Goal: Check status

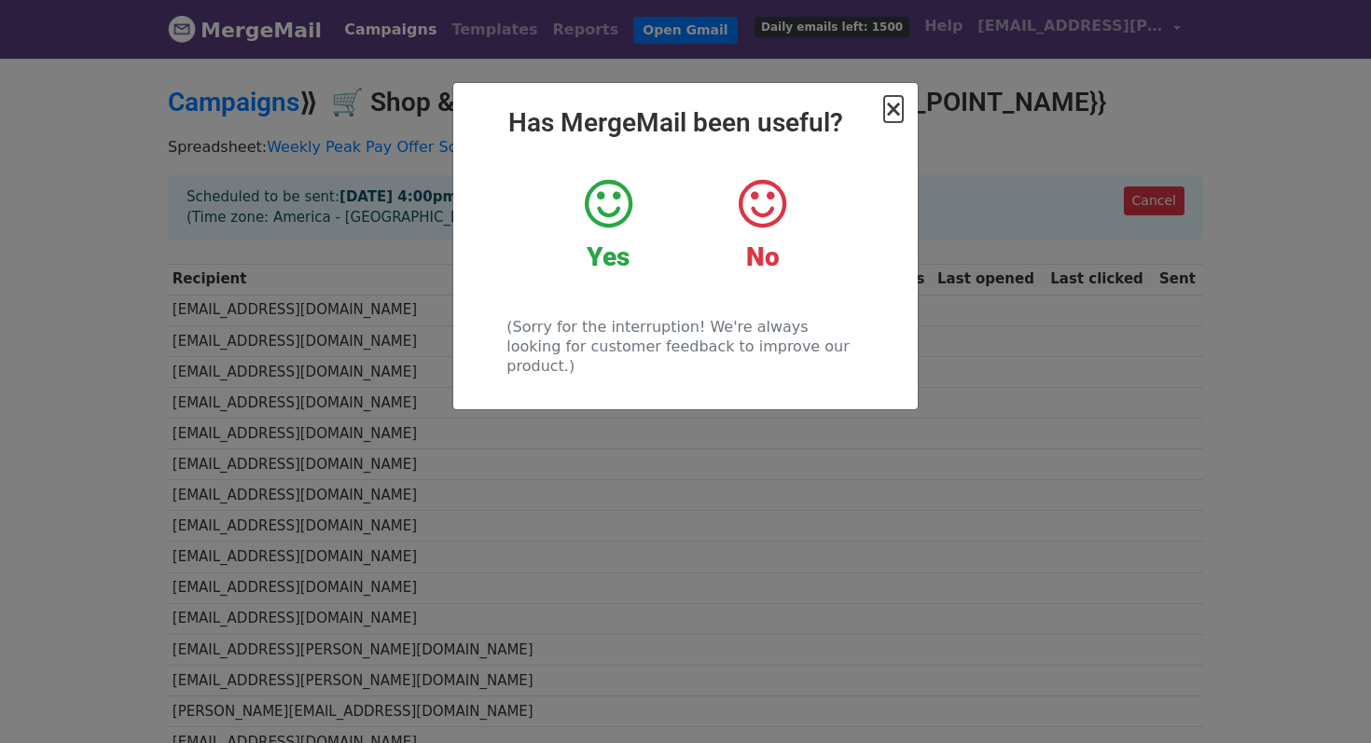
click at [896, 116] on span "×" at bounding box center [893, 109] width 19 height 26
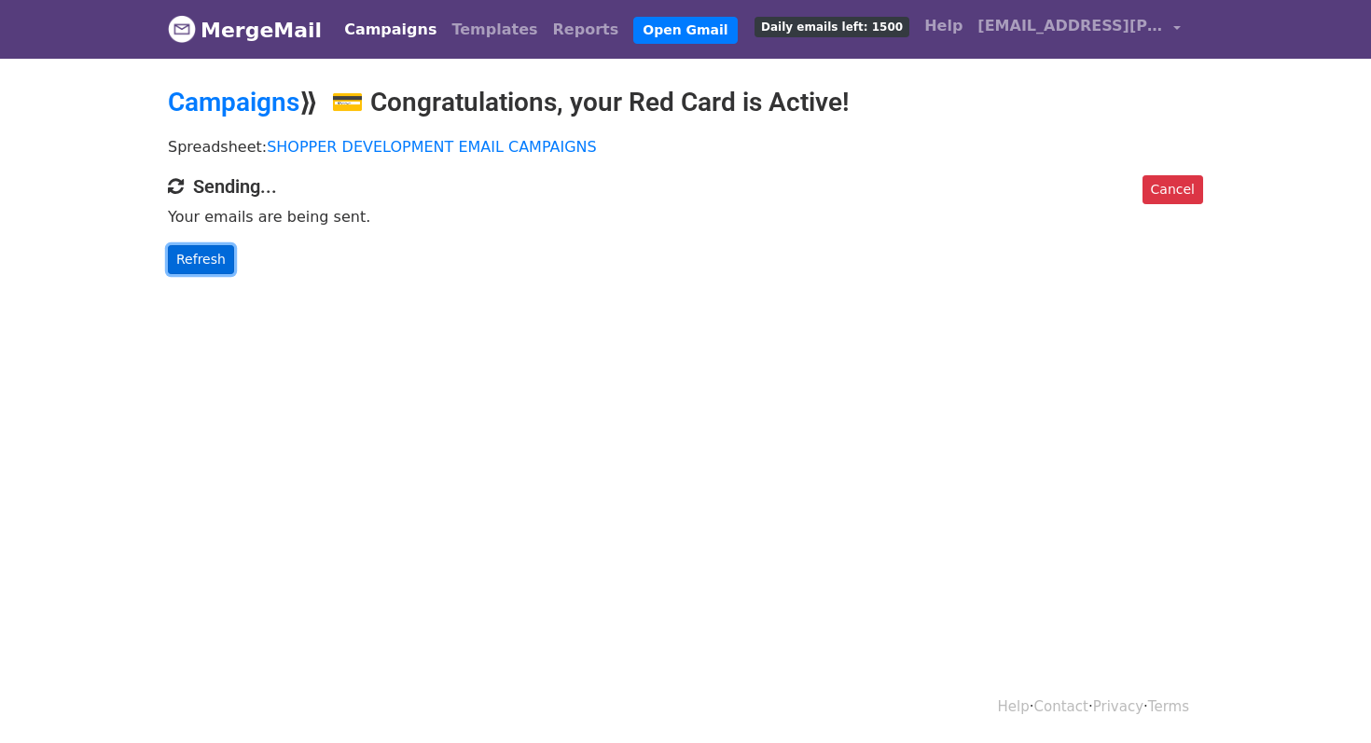
click at [200, 264] on link "Refresh" at bounding box center [201, 259] width 66 height 29
click at [214, 254] on link "Refresh" at bounding box center [201, 259] width 66 height 29
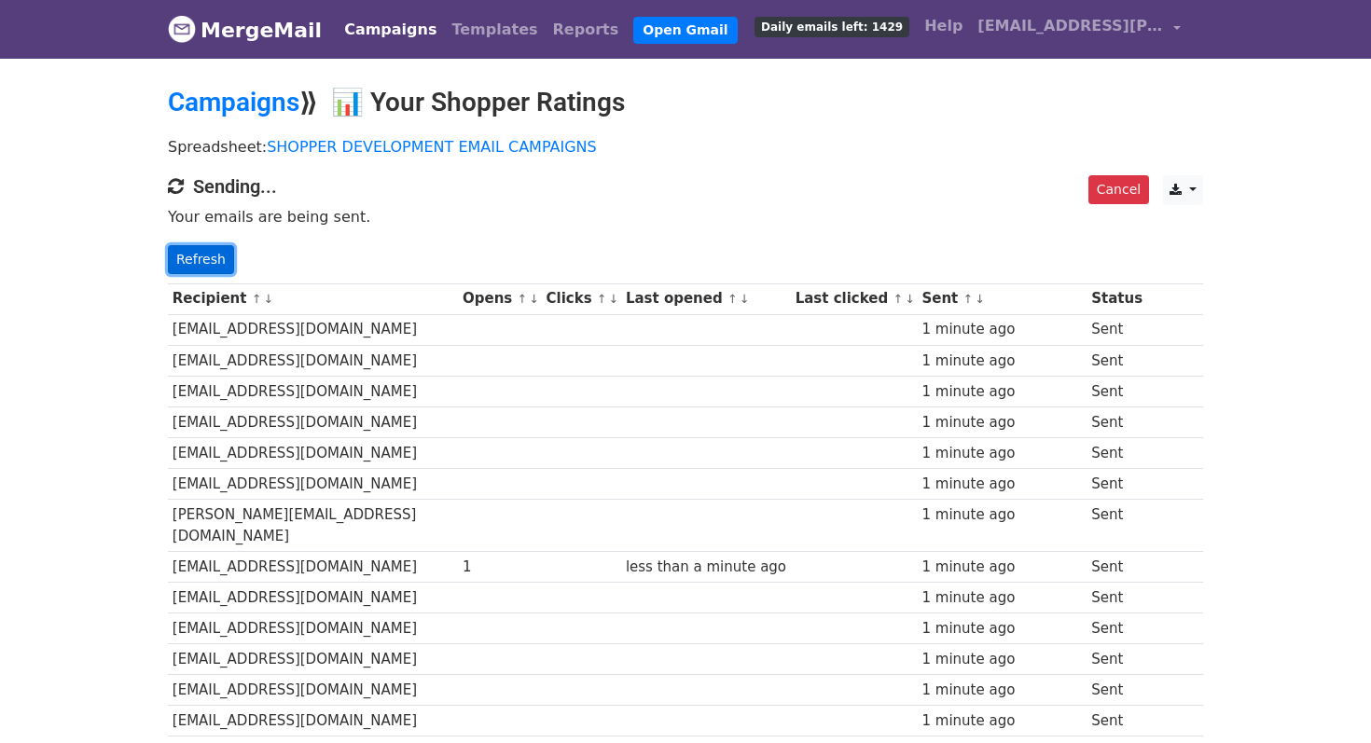
click at [201, 265] on link "Refresh" at bounding box center [201, 259] width 66 height 29
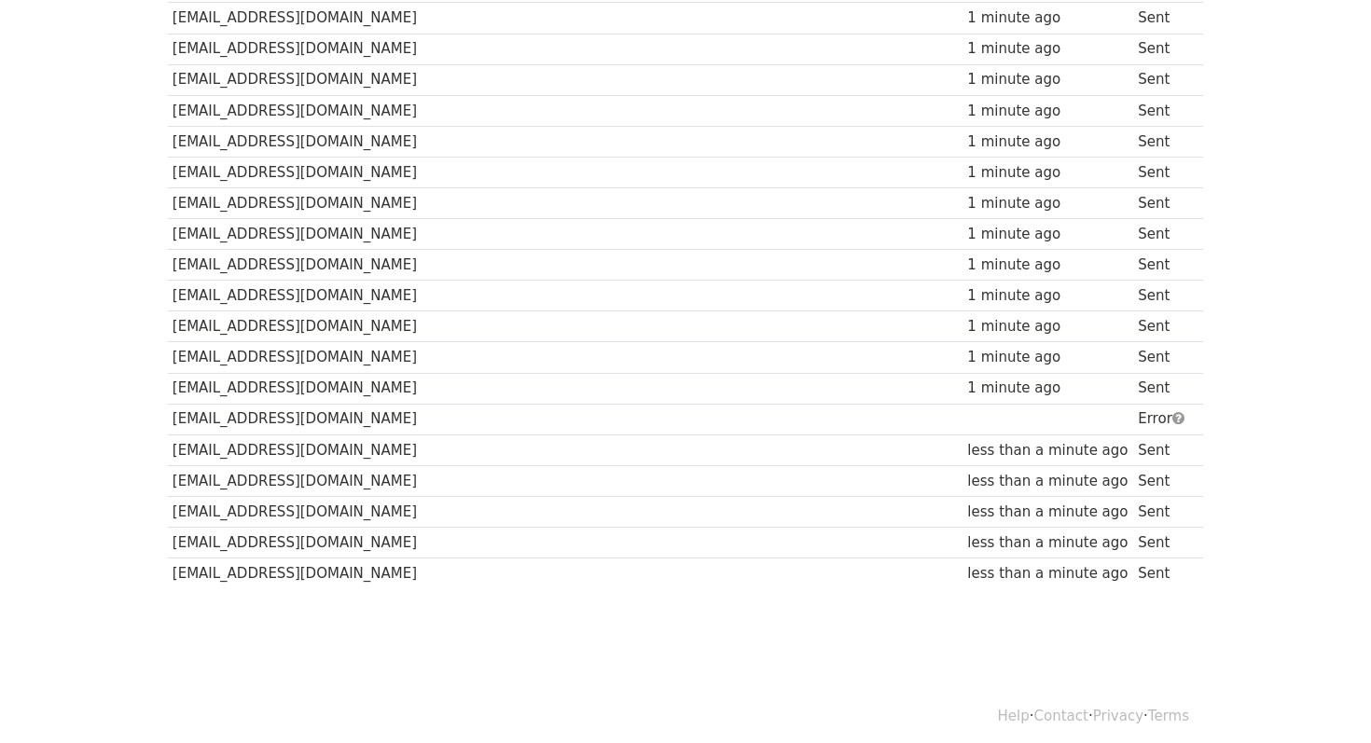
scroll to position [2047, 0]
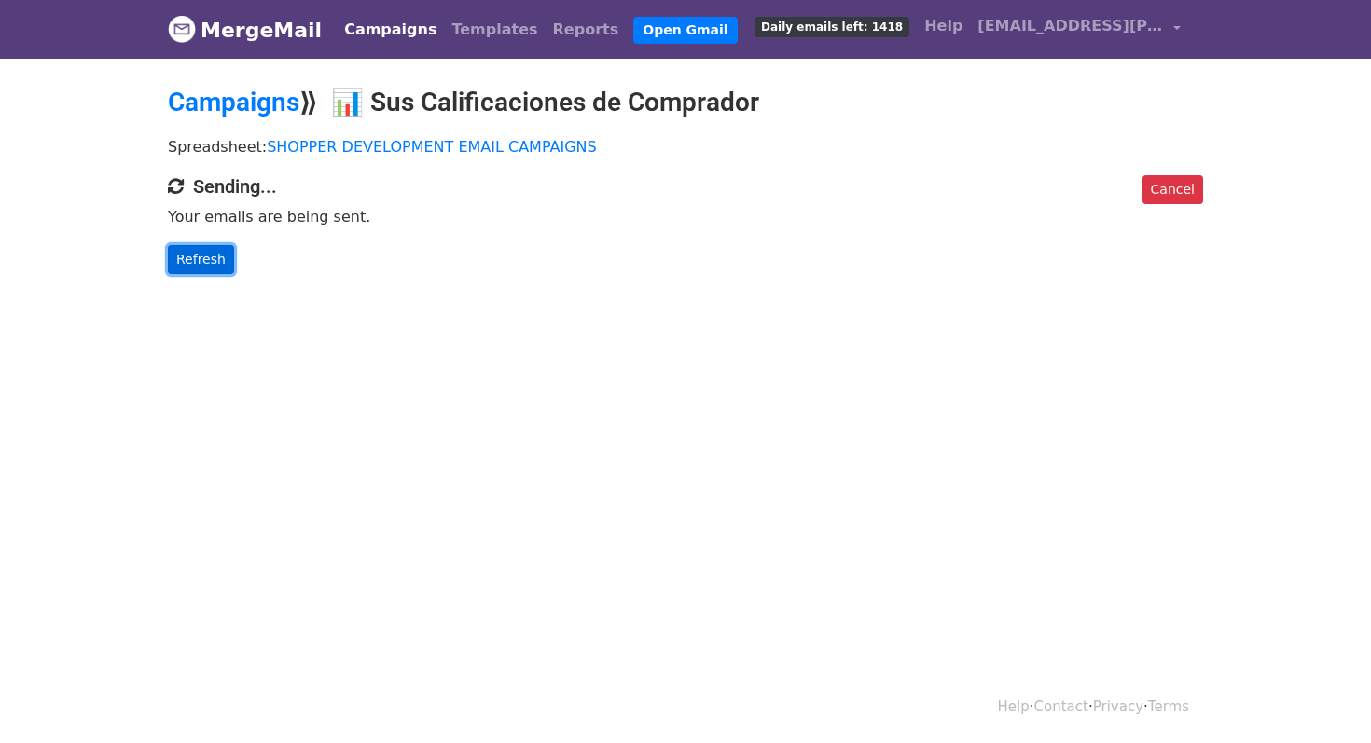
click at [205, 268] on link "Refresh" at bounding box center [201, 259] width 66 height 29
click at [210, 255] on link "Refresh" at bounding box center [201, 259] width 66 height 29
